Goal: Communication & Community: Participate in discussion

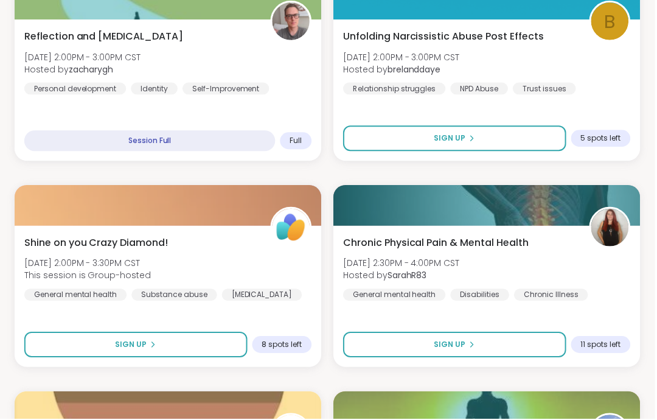
scroll to position [2128, 0]
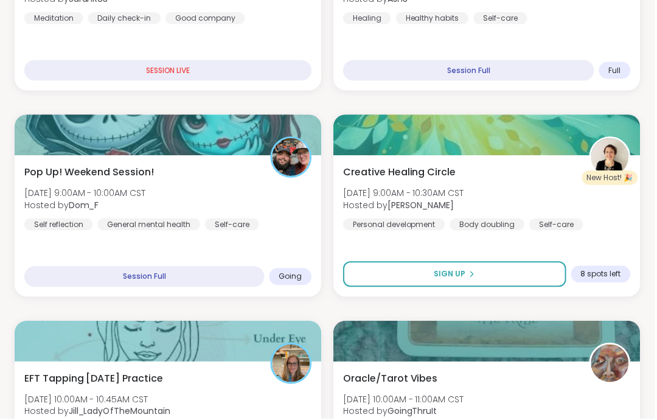
scroll to position [336, 0]
click at [262, 206] on div "Pop Up! Weekend Session! [PERSON_NAME][DATE] 9:00AM - 10:00AM CST Hosted by Dom…" at bounding box center [168, 199] width 288 height 66
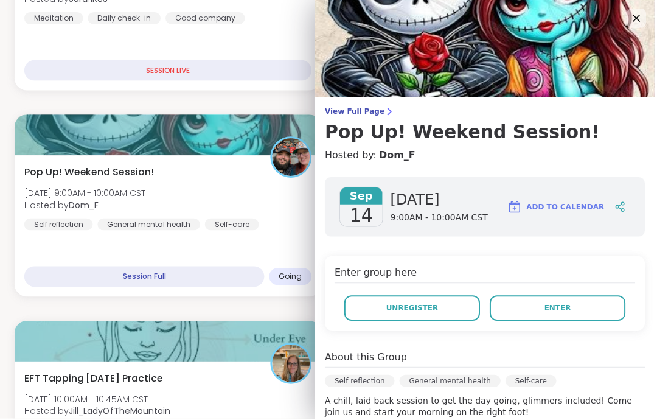
click at [583, 315] on button "Enter" at bounding box center [560, 309] width 136 height 26
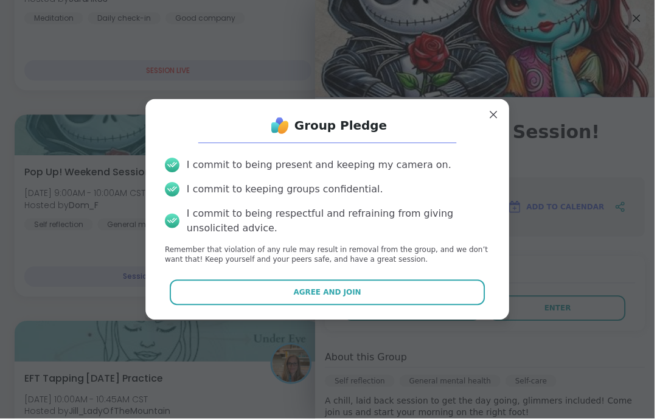
click at [469, 295] on button "Agree and Join" at bounding box center [328, 294] width 317 height 26
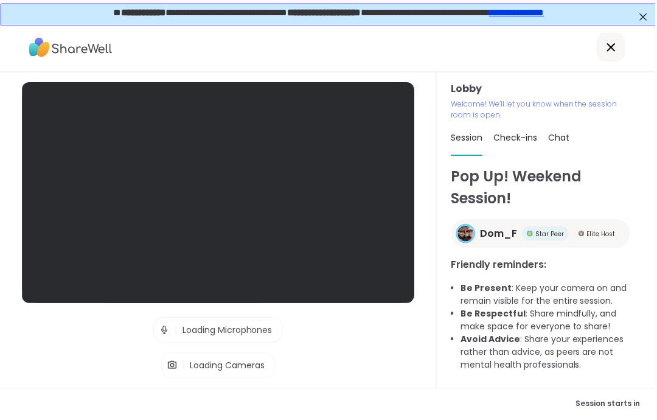
click at [488, 419] on html "Lobby | Loading Microphones | Loading Cameras Test speaker and microphone Lobby…" at bounding box center [328, 221] width 657 height 443
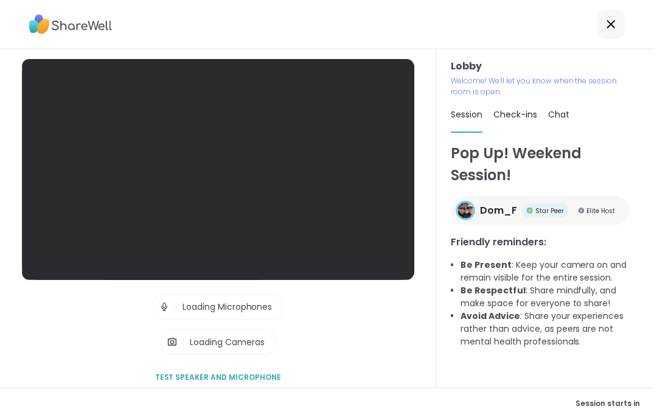
scroll to position [47, 0]
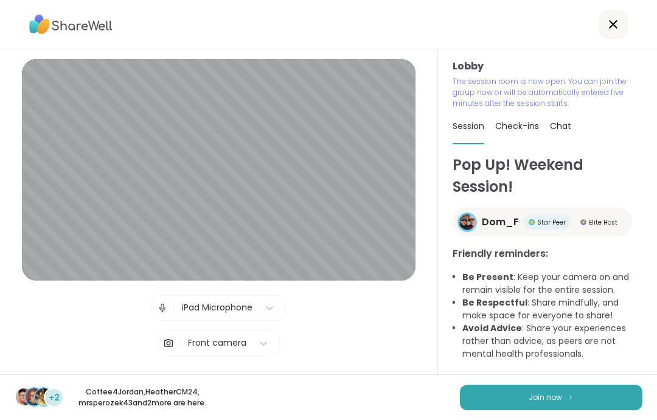
click at [626, 408] on button "Join now" at bounding box center [551, 398] width 183 height 26
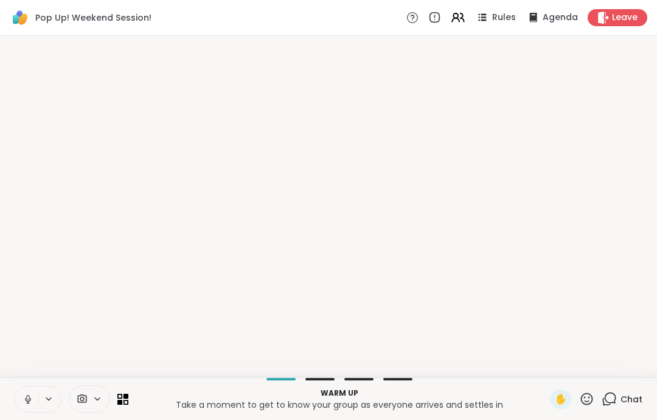
scroll to position [0, 0]
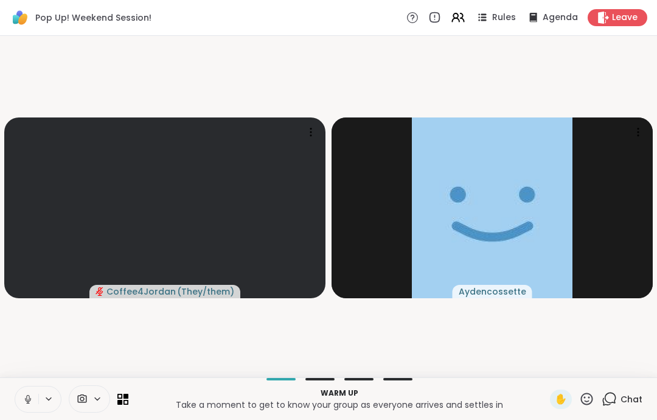
click at [24, 410] on button at bounding box center [26, 399] width 23 height 26
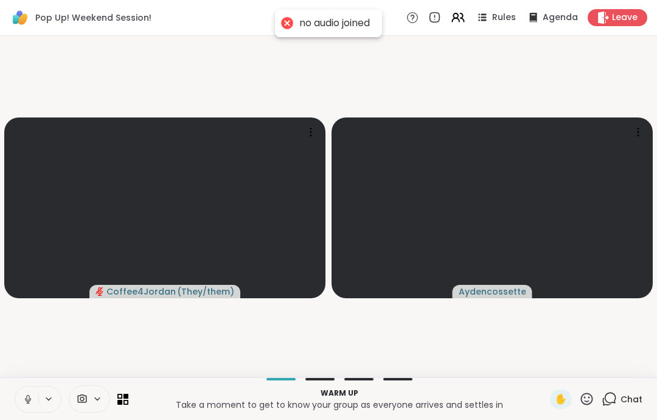
click at [26, 400] on icon at bounding box center [28, 399] width 11 height 11
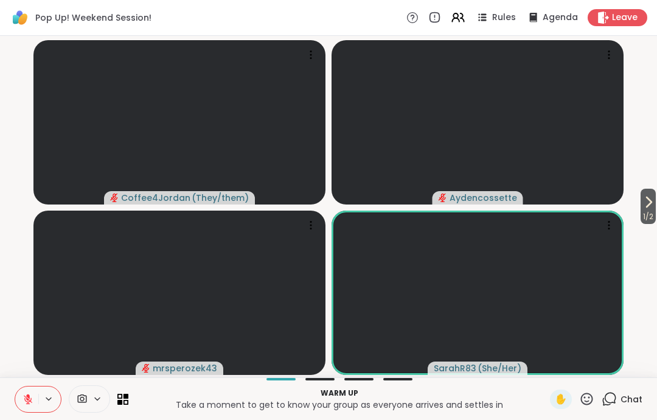
click at [650, 211] on span "1 / 2" at bounding box center [648, 216] width 15 height 15
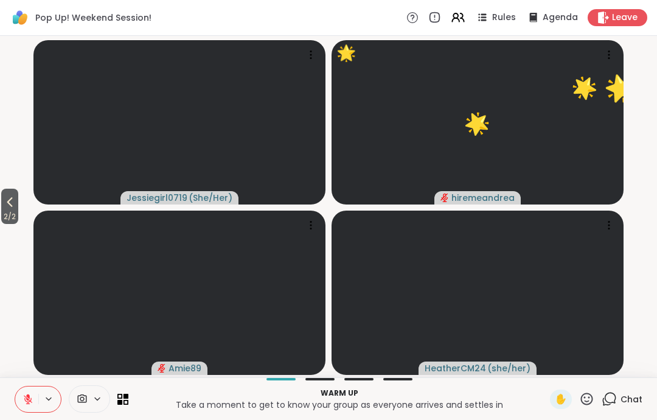
click at [18, 216] on span "2 / 2" at bounding box center [9, 216] width 17 height 15
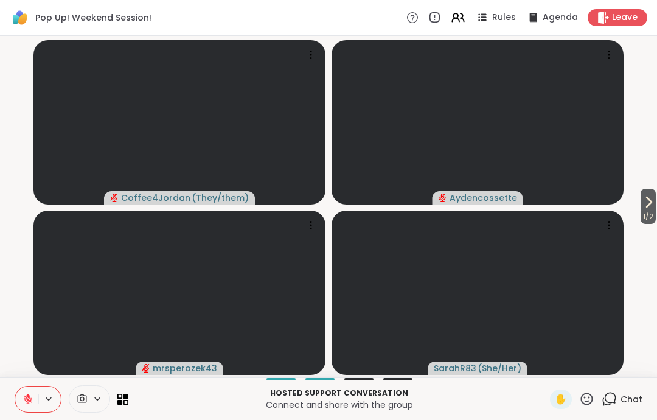
click at [641, 204] on icon at bounding box center [648, 202] width 15 height 15
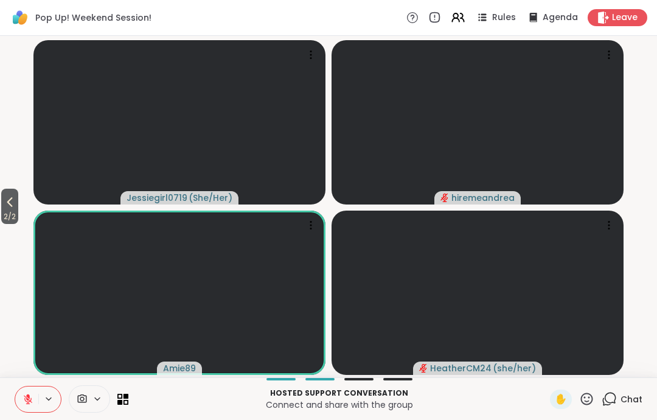
click at [18, 209] on button "2 / 2" at bounding box center [9, 206] width 17 height 35
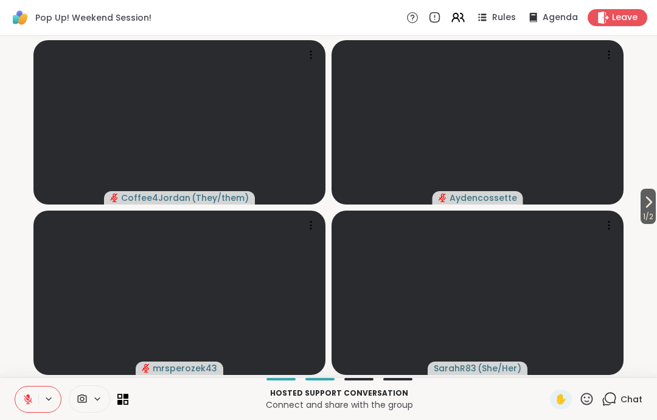
click at [637, 23] on span "Leave" at bounding box center [625, 18] width 26 height 12
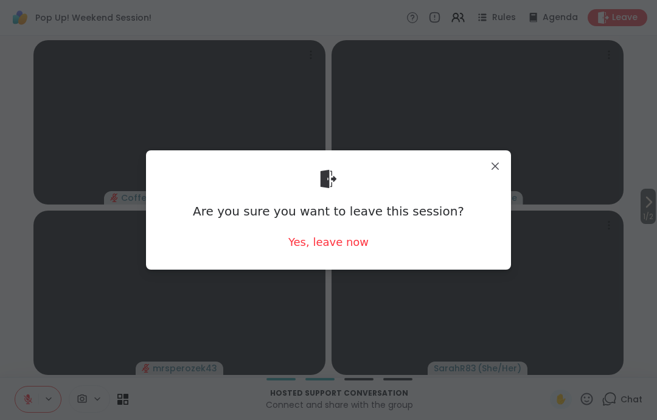
click at [340, 250] on div "Yes, leave now" at bounding box center [328, 241] width 80 height 15
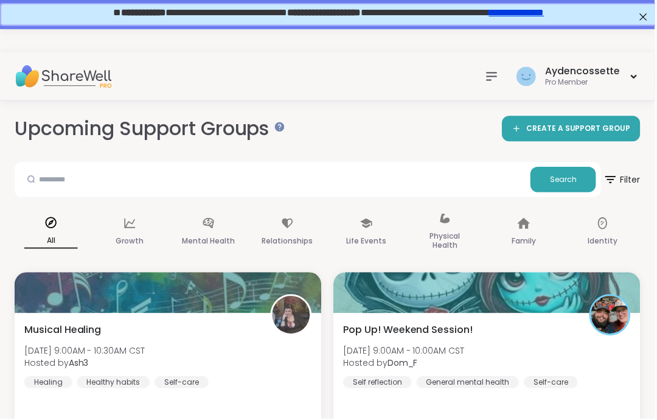
click at [521, 354] on div "Pop Up! Weekend Session! [PERSON_NAME][DATE] 9:00AM - 10:00AM CST Hosted by Dom…" at bounding box center [488, 357] width 288 height 66
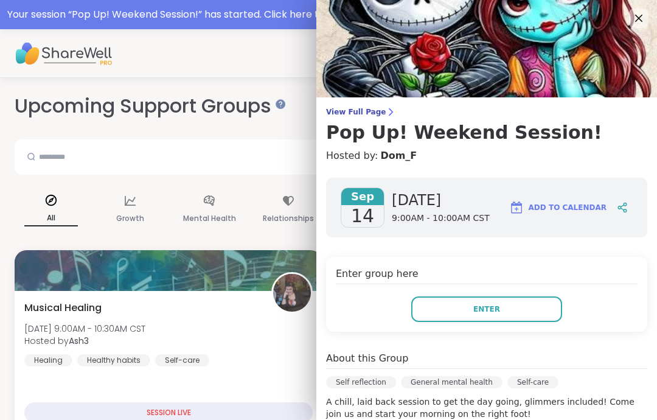
click at [638, 19] on icon at bounding box center [638, 18] width 7 height 7
